Goal: Task Accomplishment & Management: Manage account settings

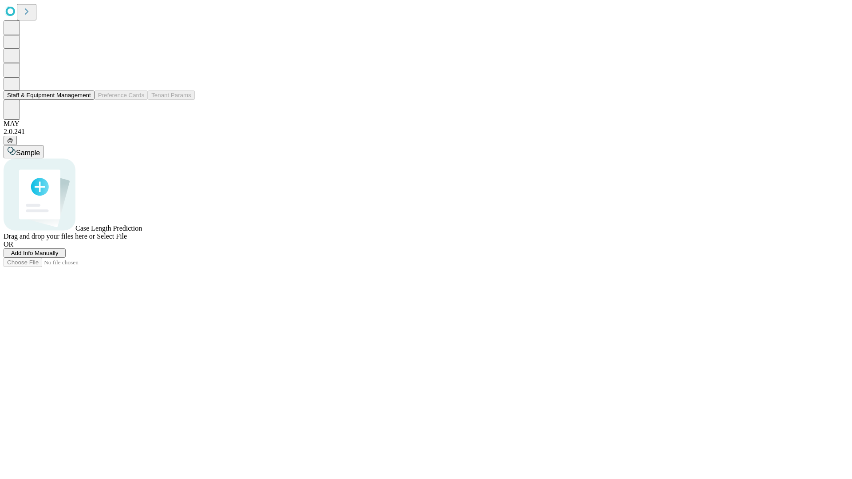
click at [85, 100] on button "Staff & Equipment Management" at bounding box center [49, 94] width 91 height 9
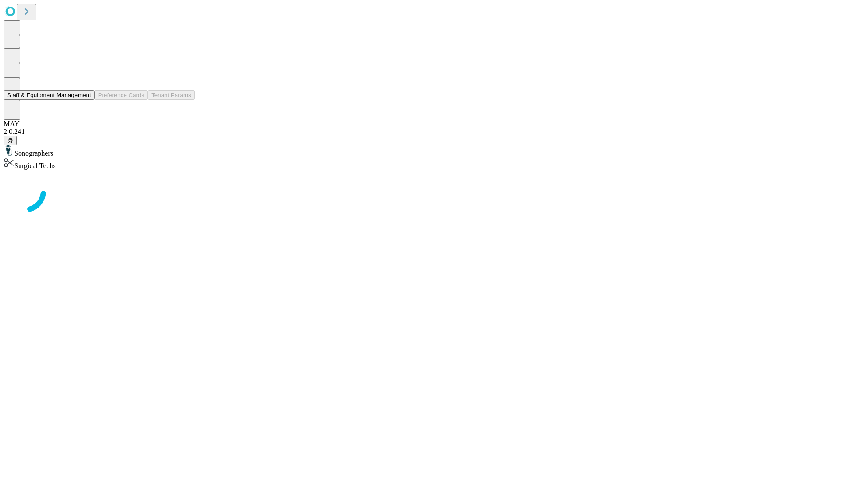
click at [85, 100] on button "Staff & Equipment Management" at bounding box center [49, 94] width 91 height 9
